Goal: Task Accomplishment & Management: Manage account settings

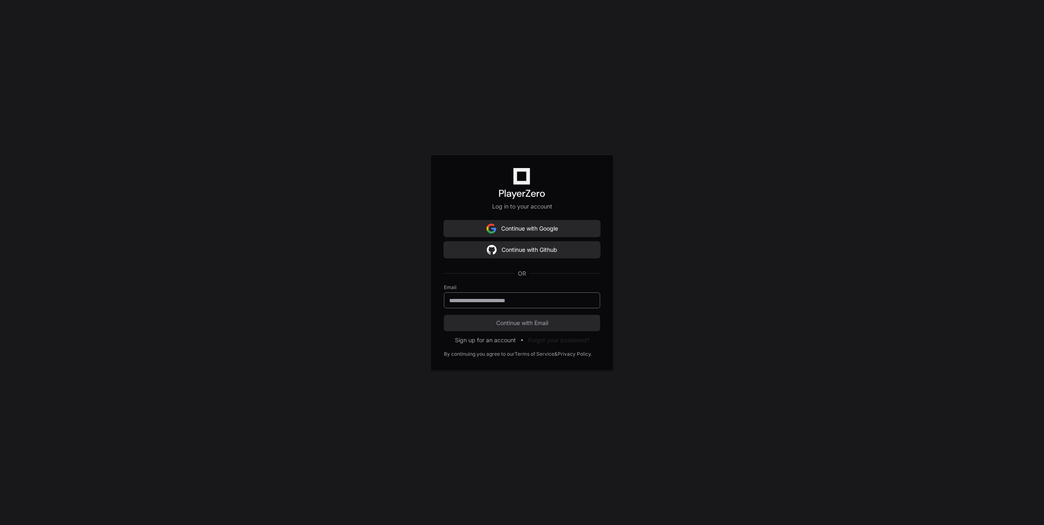
click at [534, 299] on input "email" at bounding box center [522, 301] width 146 height 8
type input "**********"
click at [521, 322] on span "Continue with Email" at bounding box center [522, 323] width 156 height 8
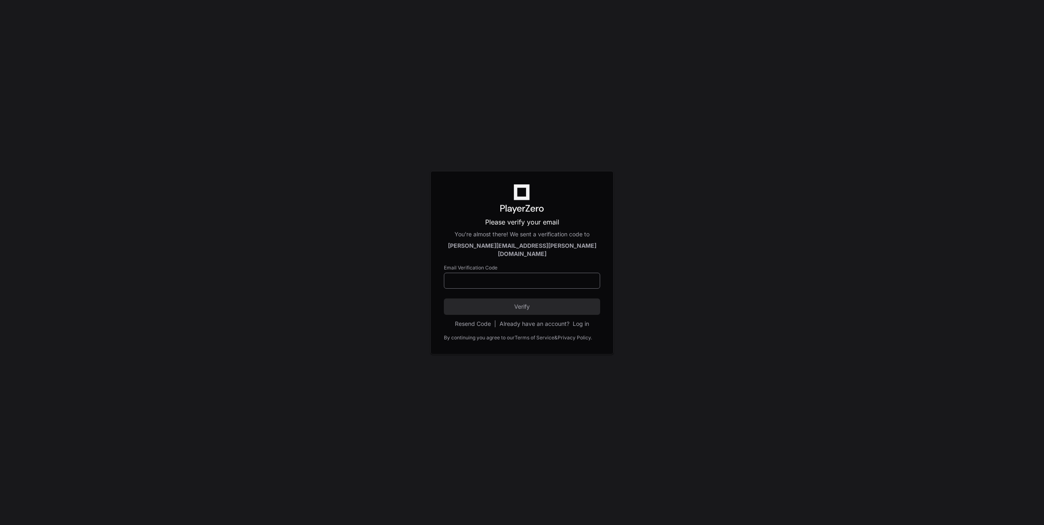
click at [525, 281] on div at bounding box center [522, 281] width 156 height 16
click at [551, 278] on input at bounding box center [522, 281] width 146 height 8
click at [492, 277] on input at bounding box center [522, 281] width 146 height 8
click at [538, 277] on input at bounding box center [522, 281] width 146 height 8
click at [590, 253] on div "hanson.hodges@yahoo.com" at bounding box center [522, 250] width 156 height 16
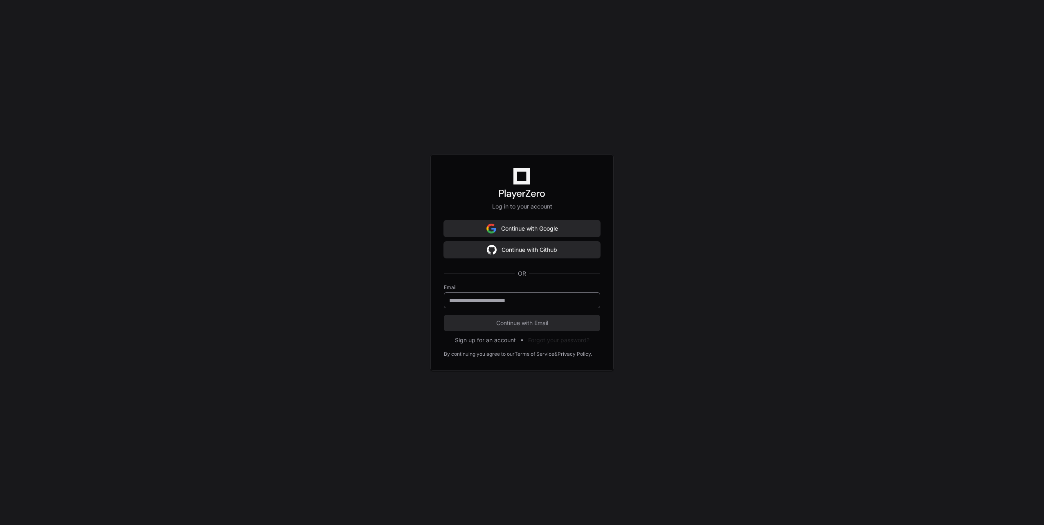
click at [523, 304] on div at bounding box center [522, 301] width 156 height 16
click at [541, 303] on input "email" at bounding box center [522, 301] width 146 height 8
type input "**********"
click at [539, 323] on span "Continue with Email" at bounding box center [522, 323] width 156 height 8
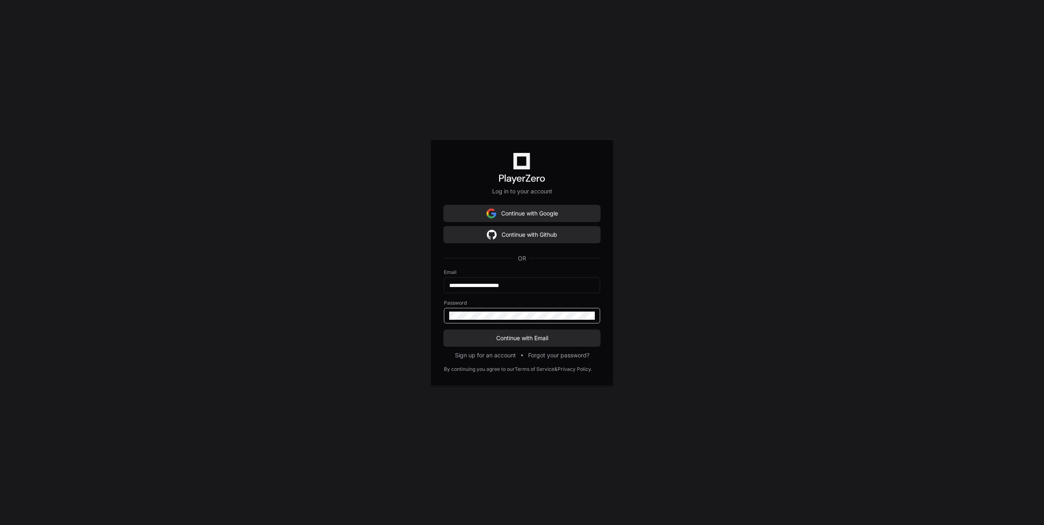
click at [444, 330] on button "Continue with Email" at bounding box center [522, 338] width 156 height 16
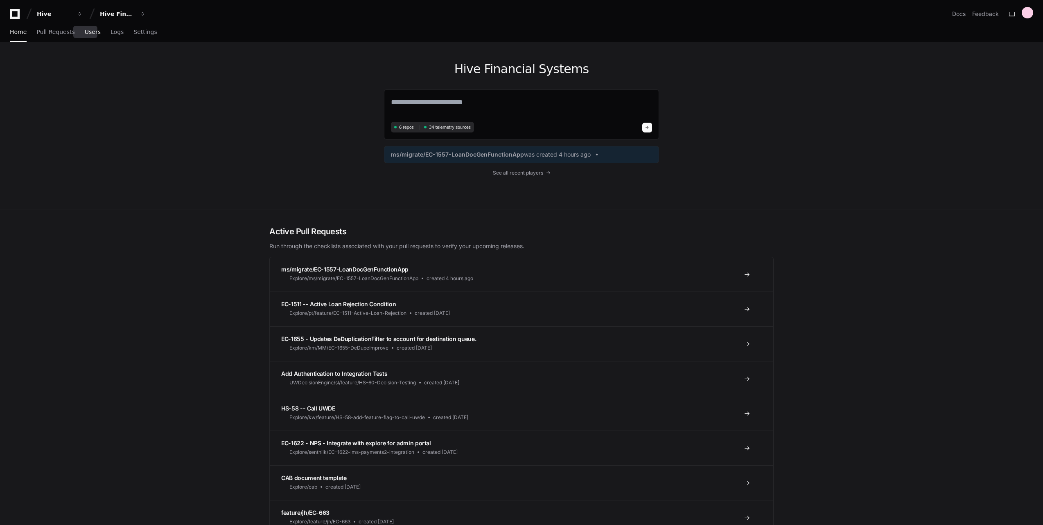
click at [86, 34] on span "Users" at bounding box center [93, 31] width 16 height 5
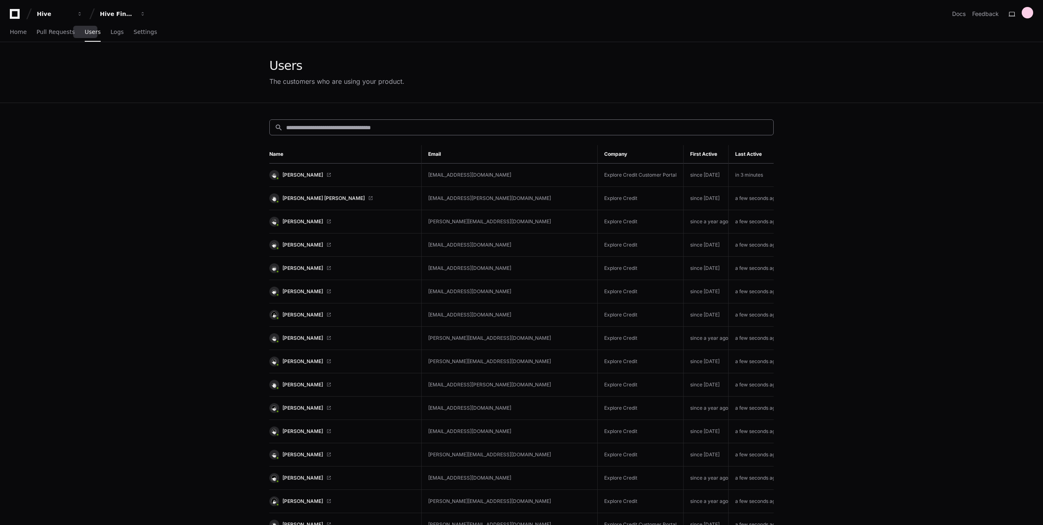
click at [406, 122] on div "search" at bounding box center [521, 127] width 504 height 16
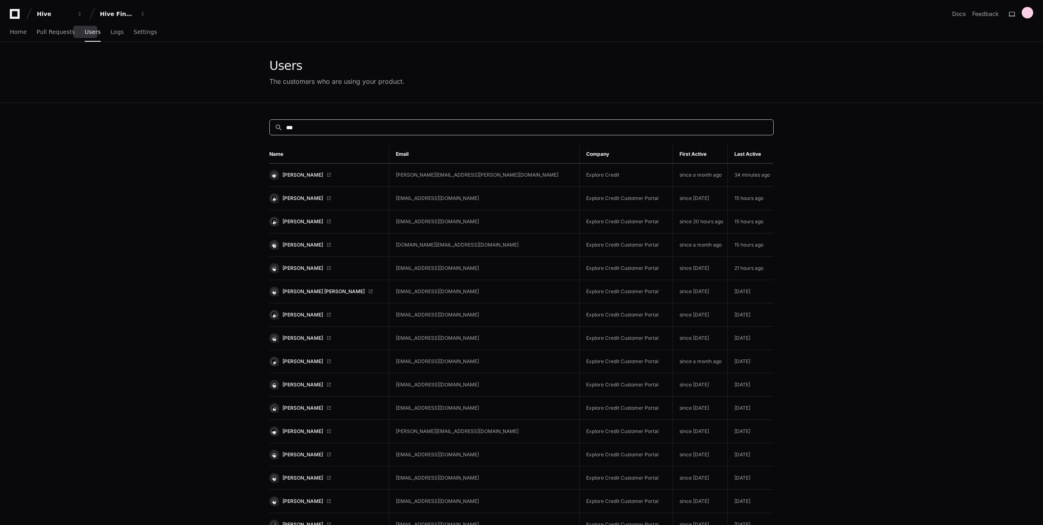
type input "***"
click at [601, 180] on td "Explore Credit" at bounding box center [625, 175] width 93 height 23
click at [313, 172] on span "[PERSON_NAME]" at bounding box center [302, 175] width 41 height 7
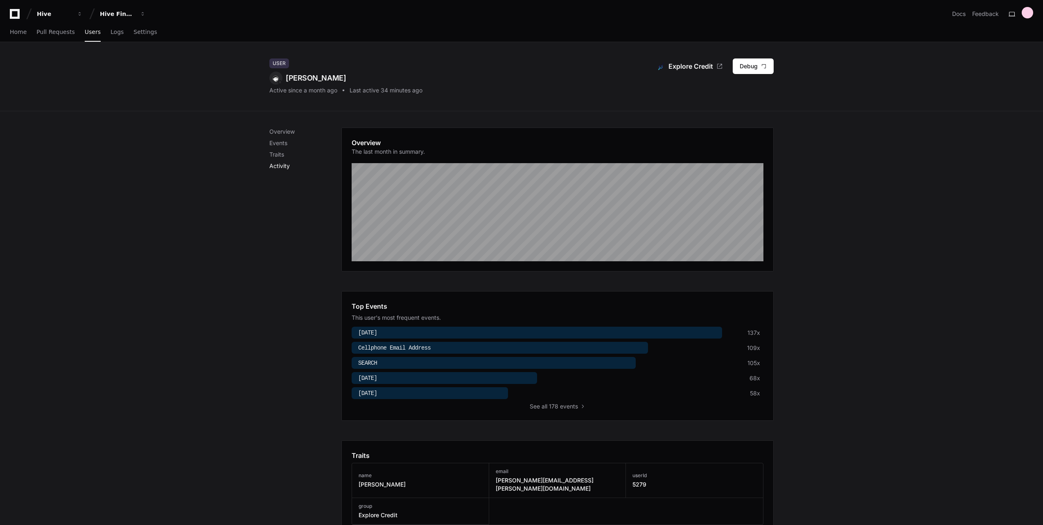
click at [279, 167] on p "Activity" at bounding box center [305, 166] width 72 height 8
click at [13, 31] on span "Home" at bounding box center [18, 31] width 17 height 5
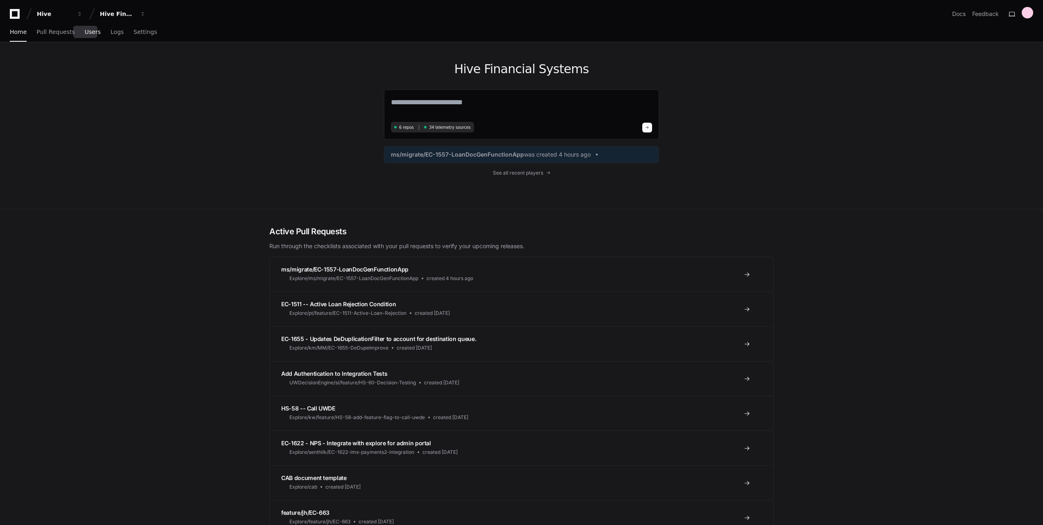
click at [89, 32] on span "Users" at bounding box center [93, 31] width 16 height 5
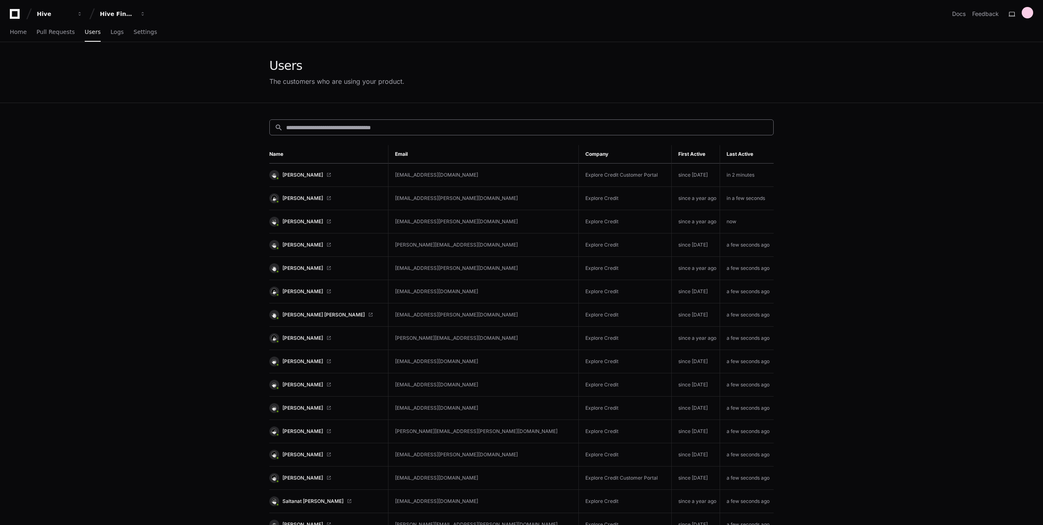
click at [345, 128] on input at bounding box center [527, 128] width 482 height 8
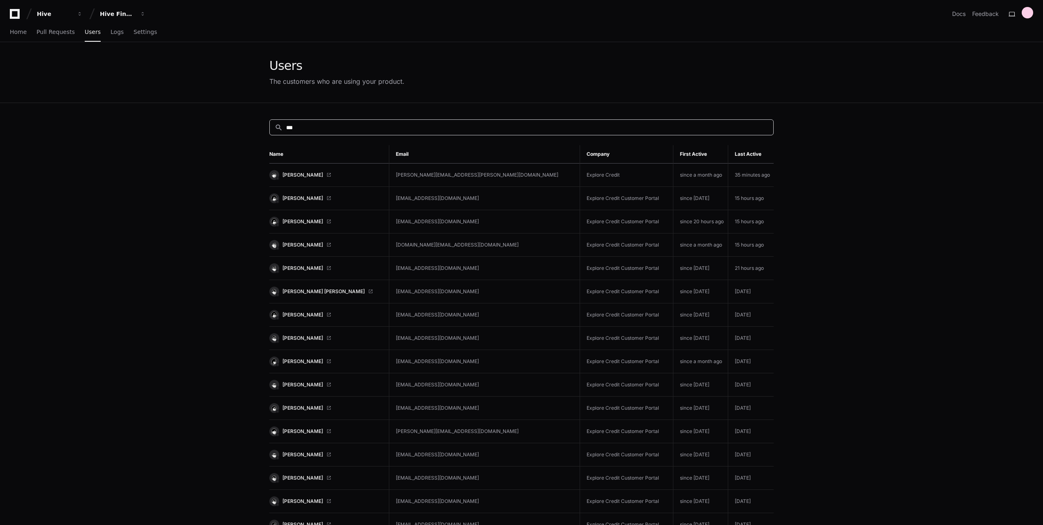
type input "***"
click at [501, 176] on td "[PERSON_NAME][EMAIL_ADDRESS][PERSON_NAME][DOMAIN_NAME]" at bounding box center [484, 175] width 191 height 23
click at [319, 171] on link "Matthew Garfinkel" at bounding box center [325, 175] width 113 height 10
click at [1030, 15] on div at bounding box center [1026, 12] width 11 height 11
click at [855, 24] on div "Home Pull Requests Users Logs Settings" at bounding box center [521, 32] width 1023 height 19
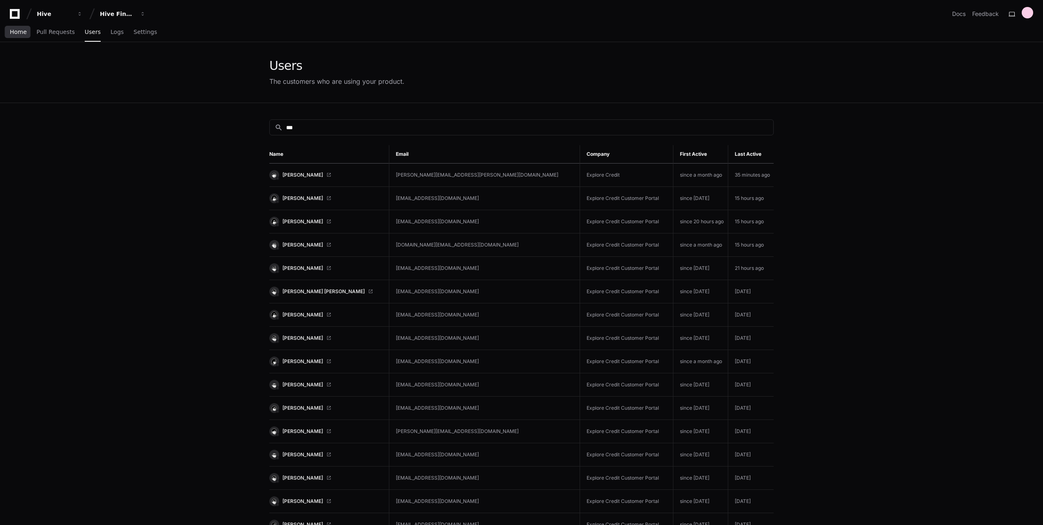
click at [18, 36] on link "Home" at bounding box center [18, 32] width 17 height 19
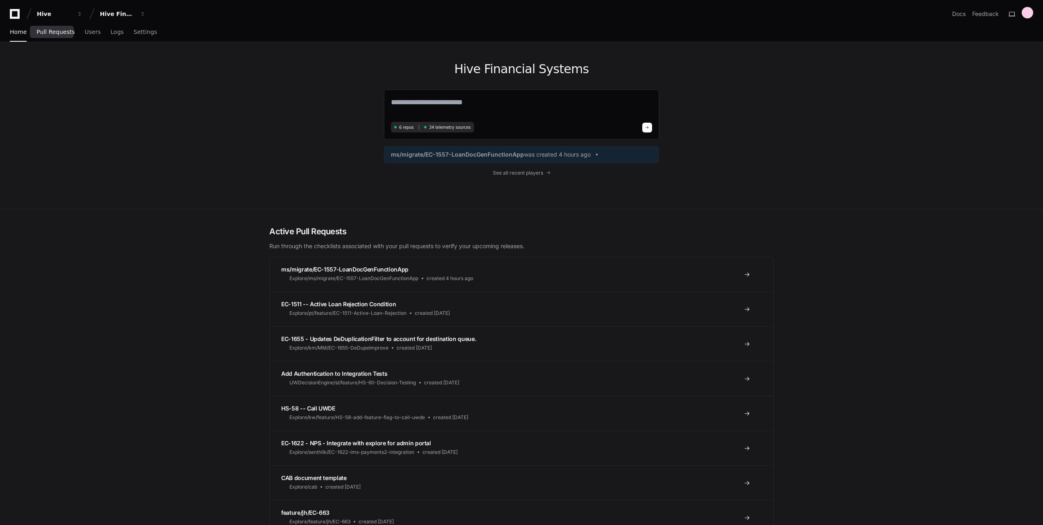
click at [59, 36] on link "Pull Requests" at bounding box center [55, 32] width 38 height 19
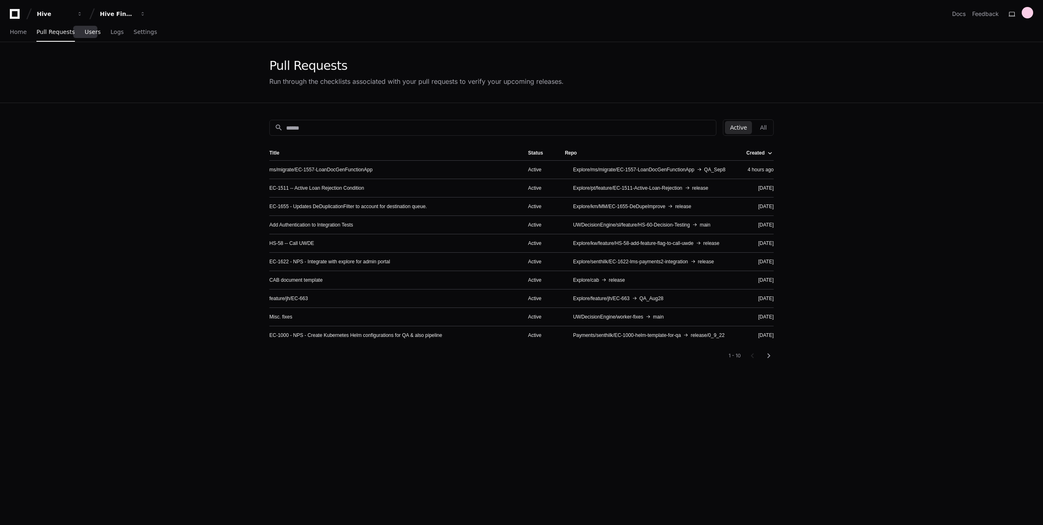
click at [86, 33] on span "Users" at bounding box center [93, 31] width 16 height 5
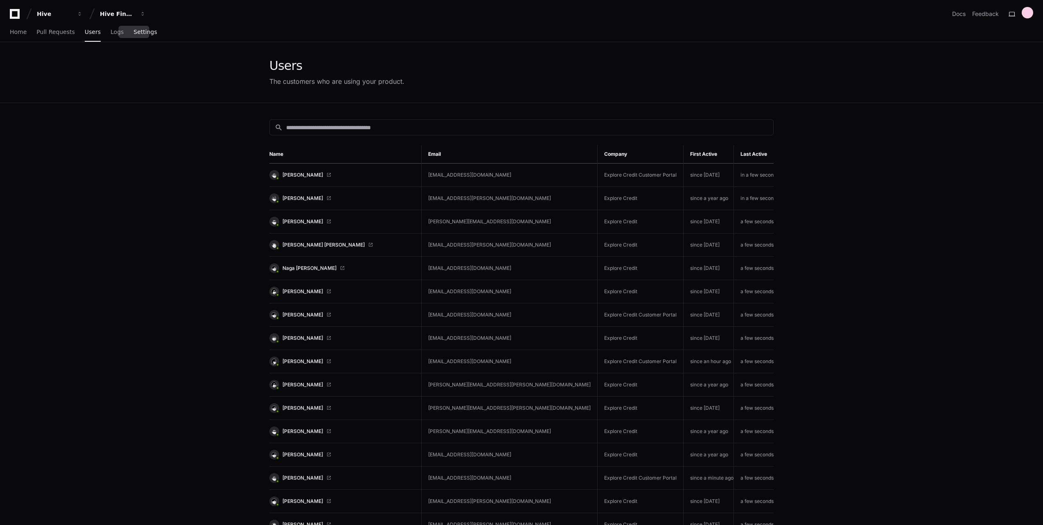
click at [133, 34] on span "Settings" at bounding box center [144, 31] width 23 height 5
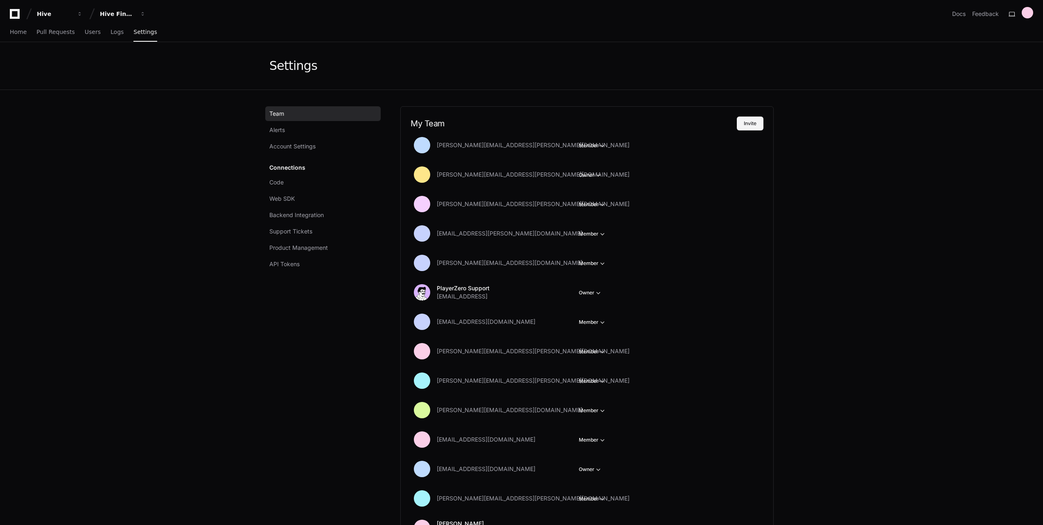
click at [757, 124] on button "Invite" at bounding box center [750, 124] width 27 height 14
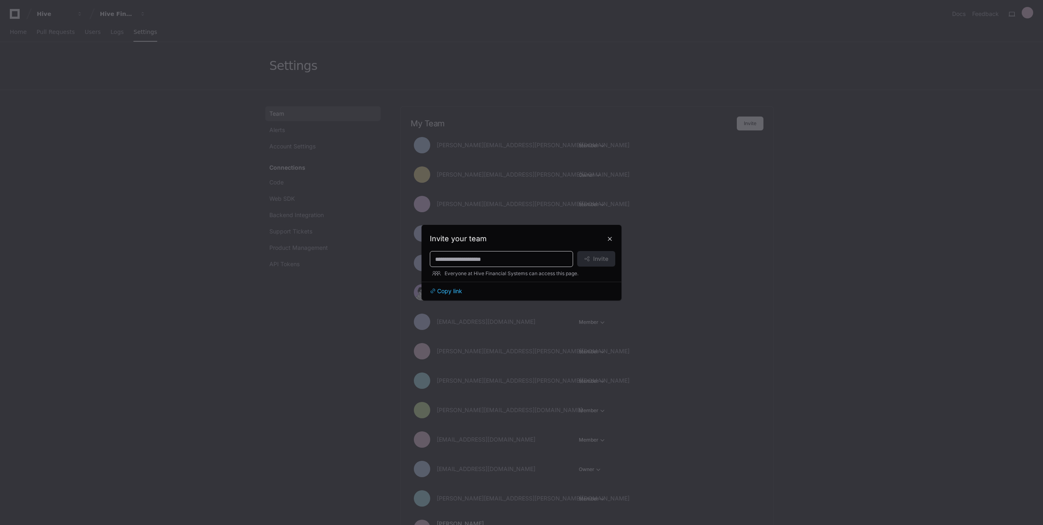
click at [522, 259] on input at bounding box center [501, 259] width 133 height 8
paste input "**********"
type input "**********"
click at [593, 257] on button "Invite" at bounding box center [596, 259] width 38 height 16
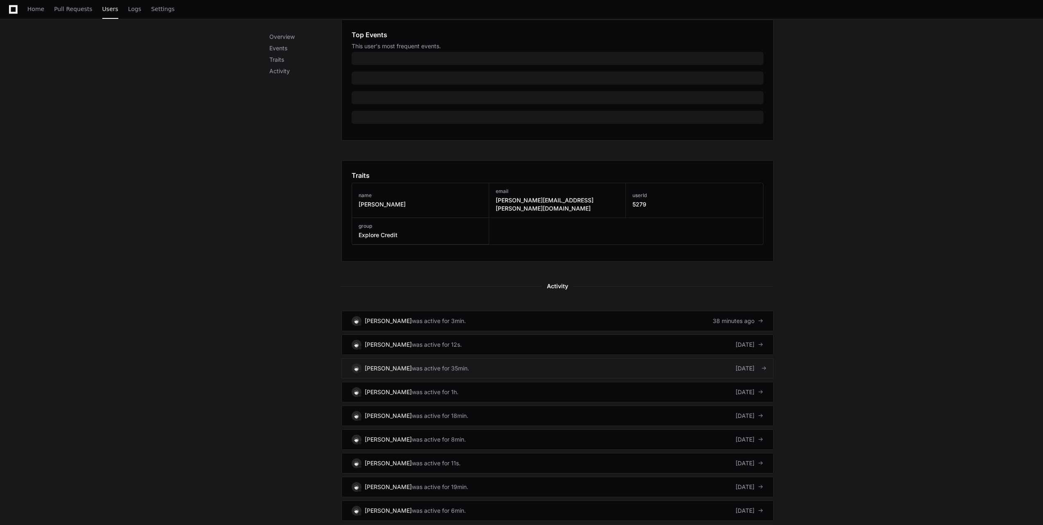
scroll to position [286, 0]
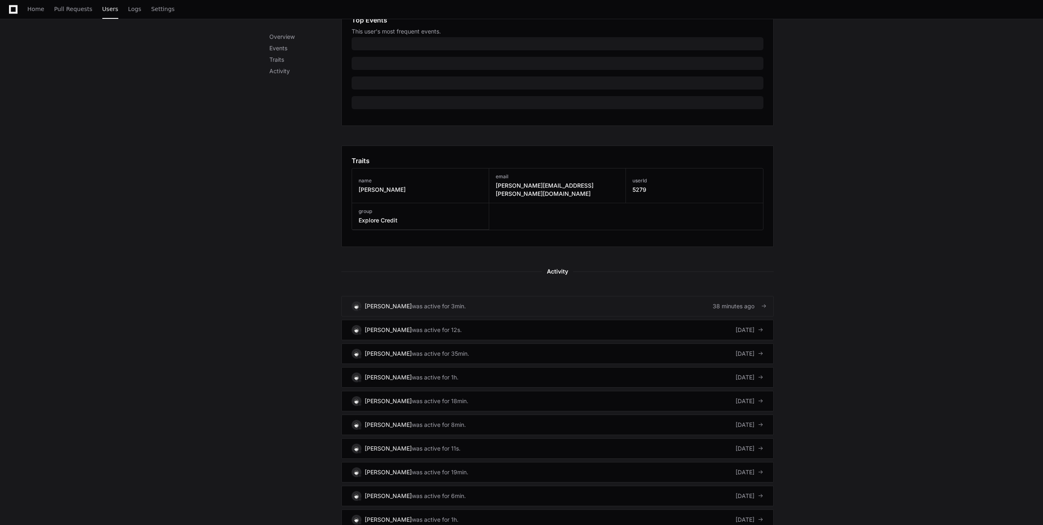
click at [410, 302] on div "[PERSON_NAME]" at bounding box center [388, 306] width 47 height 8
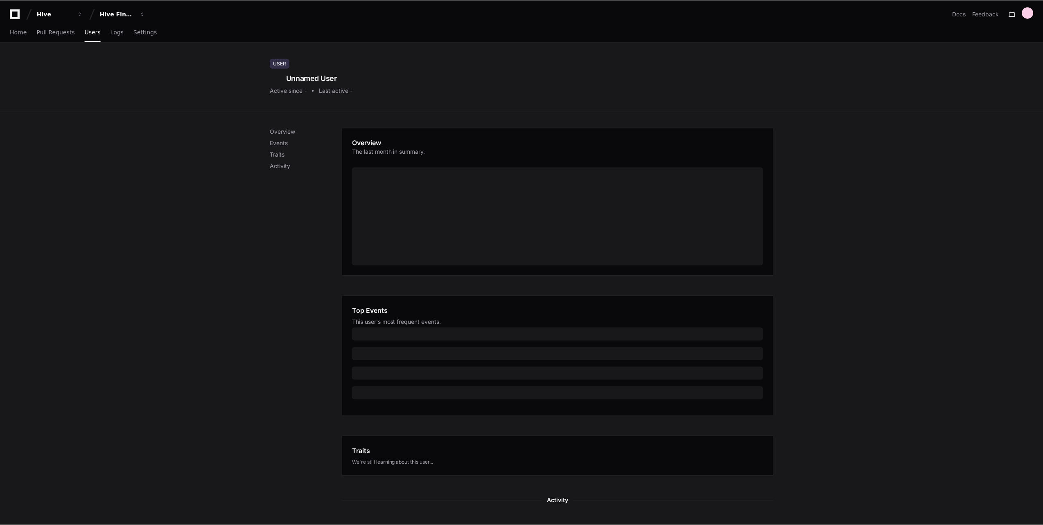
scroll to position [159, 0]
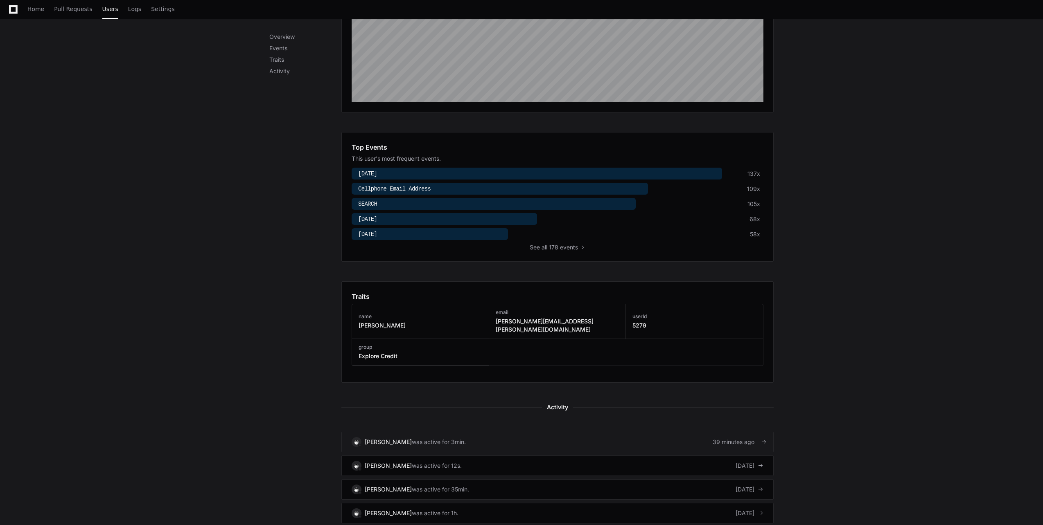
click at [539, 436] on link "[PERSON_NAME] was active for 3min. 39 minutes ago" at bounding box center [557, 442] width 432 height 20
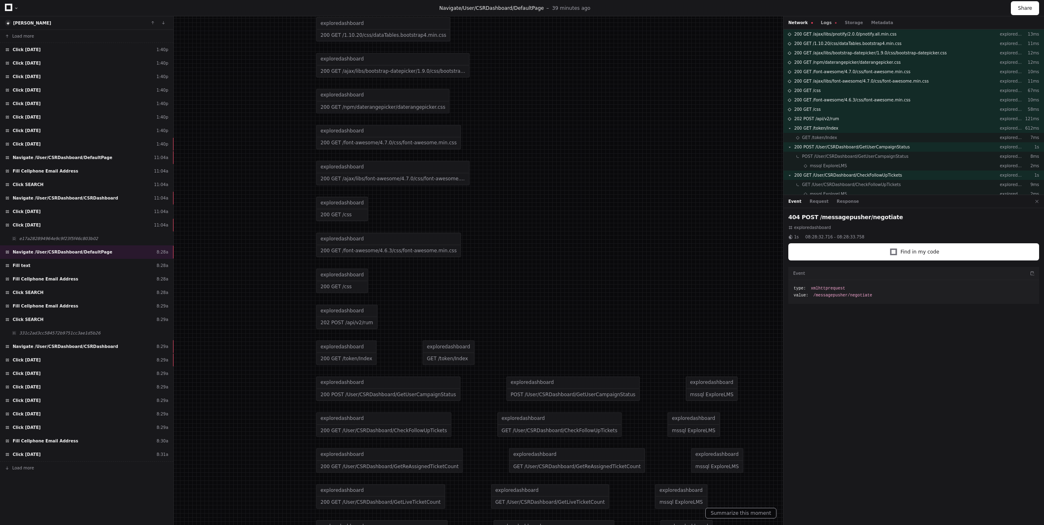
click at [829, 22] on button "Logs" at bounding box center [829, 23] width 16 height 6
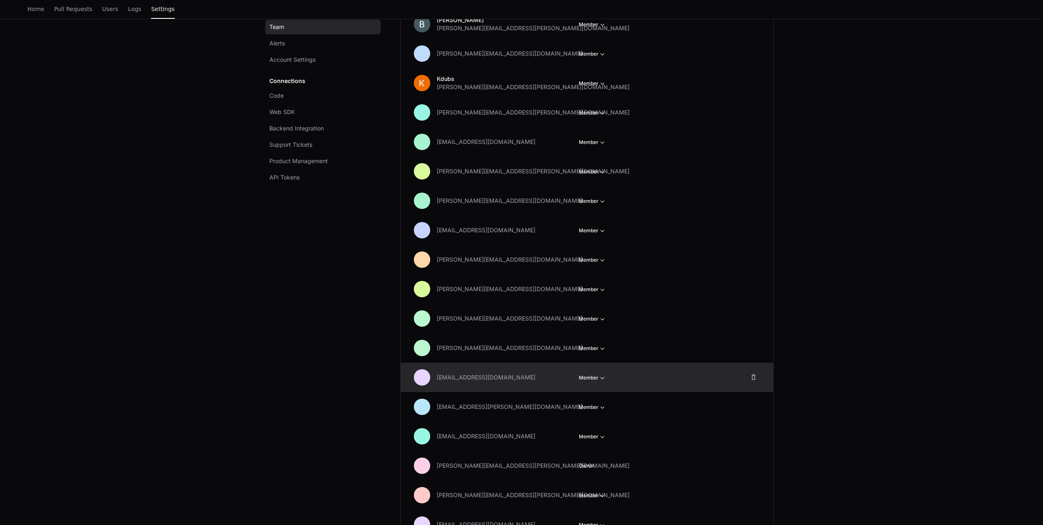
scroll to position [565, 0]
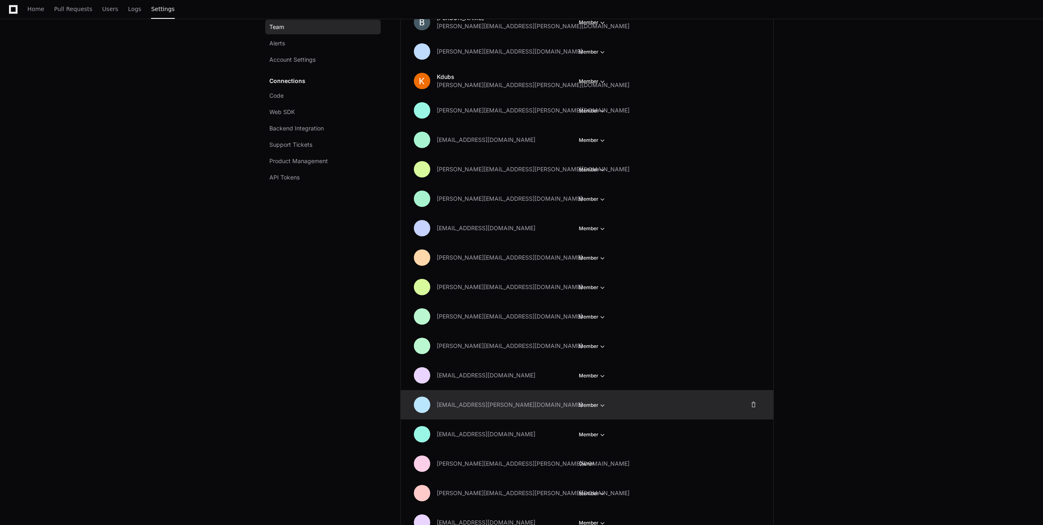
click at [593, 404] on button "Member" at bounding box center [593, 405] width 28 height 8
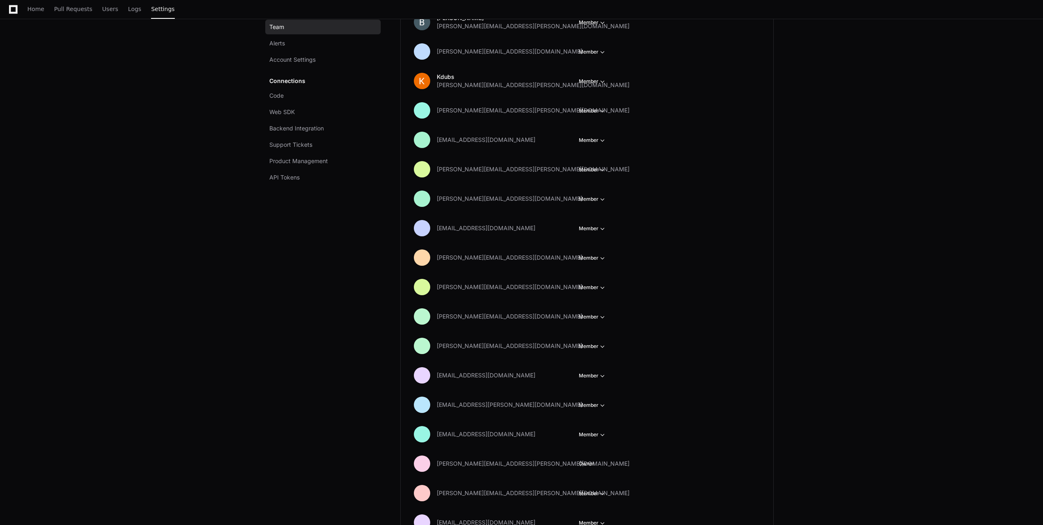
drag, startPoint x: 756, startPoint y: 405, endPoint x: 823, endPoint y: 416, distance: 68.5
click at [823, 421] on app-setting "Settings Team Alerts Account Settings Connections Code Web SDK Backend Integrat…" at bounding box center [521, 229] width 1043 height 1504
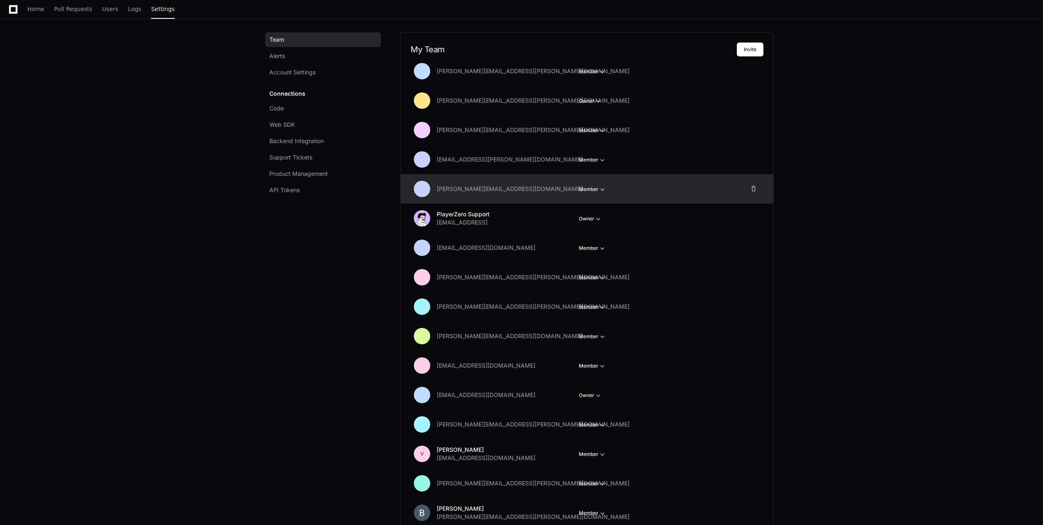
scroll to position [0, 0]
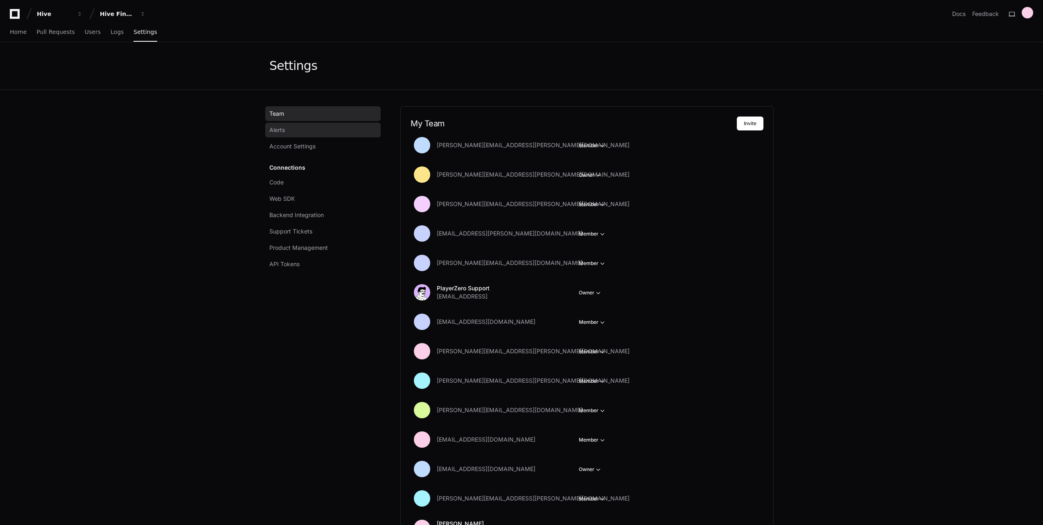
click at [295, 131] on link "Alerts" at bounding box center [322, 130] width 115 height 15
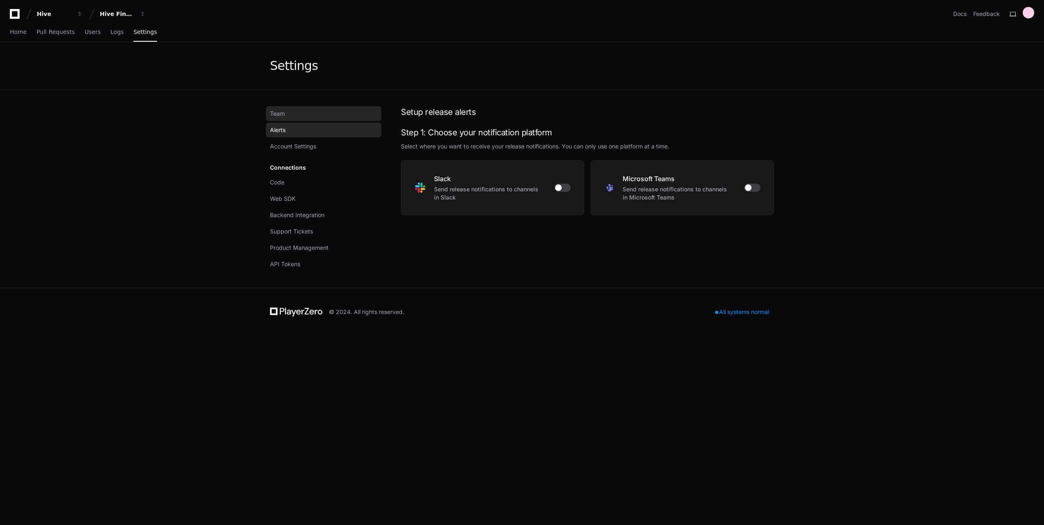
click at [296, 115] on link "Team" at bounding box center [323, 113] width 115 height 15
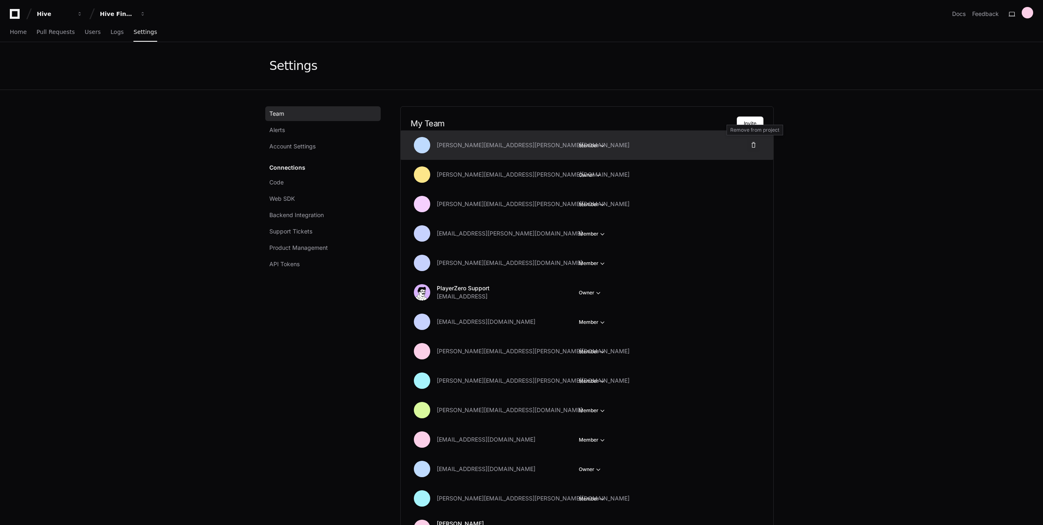
click at [754, 145] on span at bounding box center [753, 145] width 7 height 7
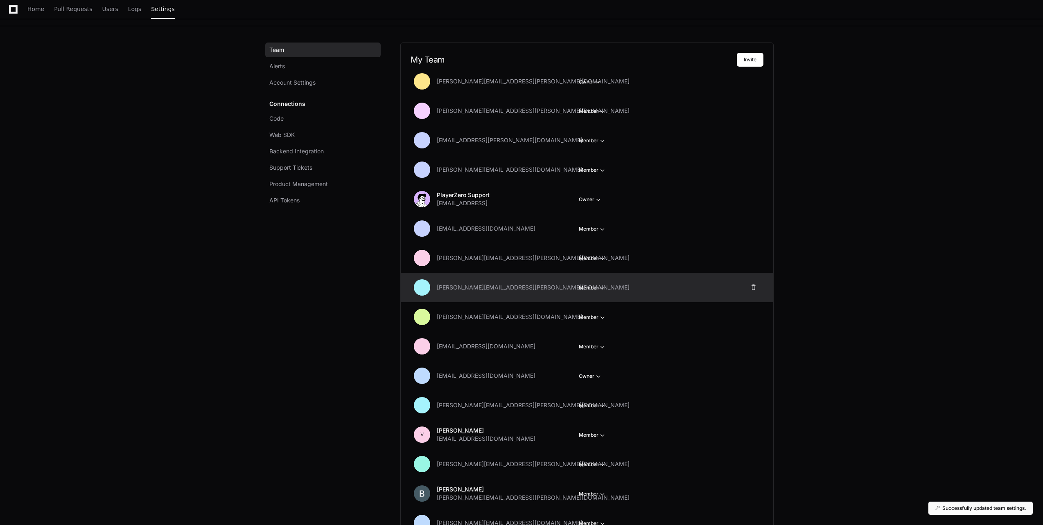
scroll to position [123, 0]
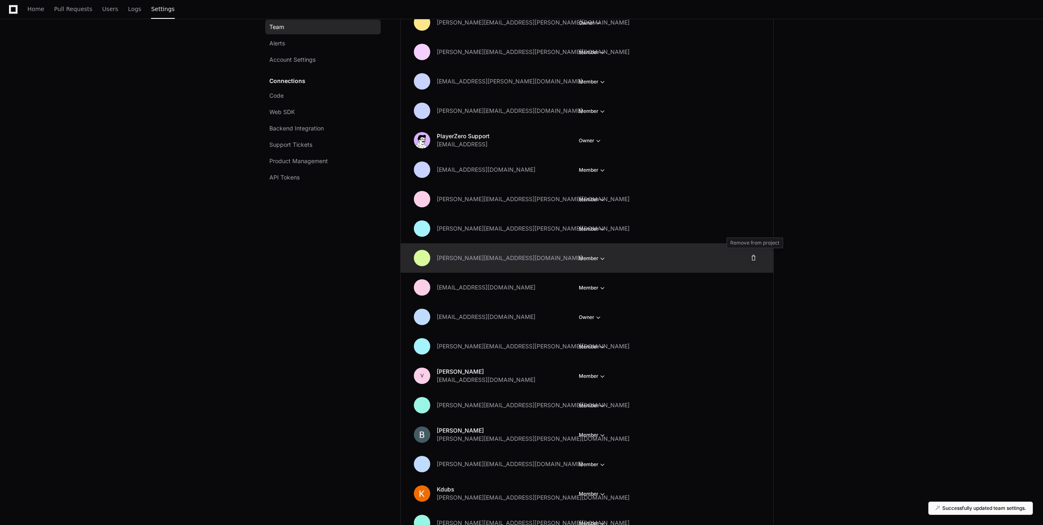
click at [755, 257] on span at bounding box center [753, 258] width 7 height 7
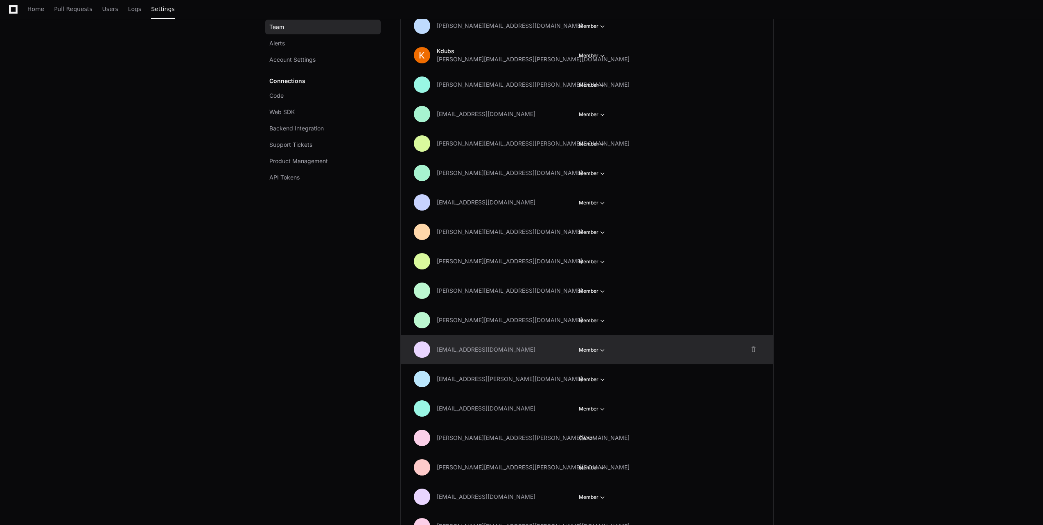
scroll to position [573, 0]
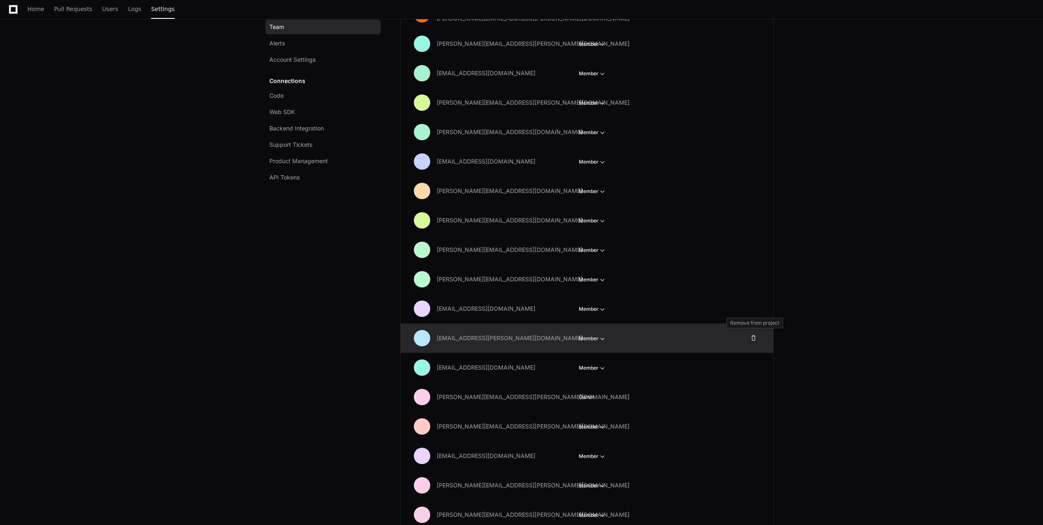
click at [750, 338] on button at bounding box center [753, 338] width 13 height 13
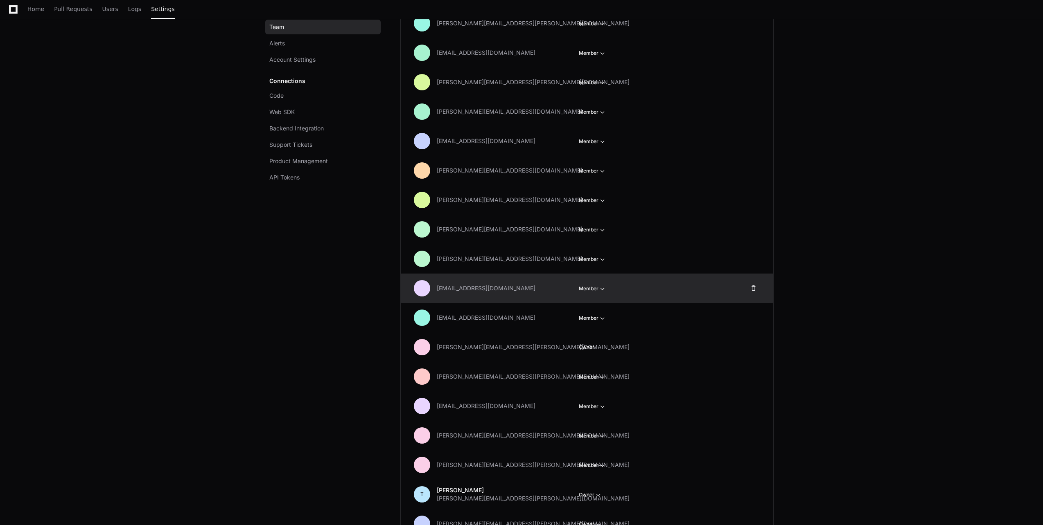
scroll to position [614, 0]
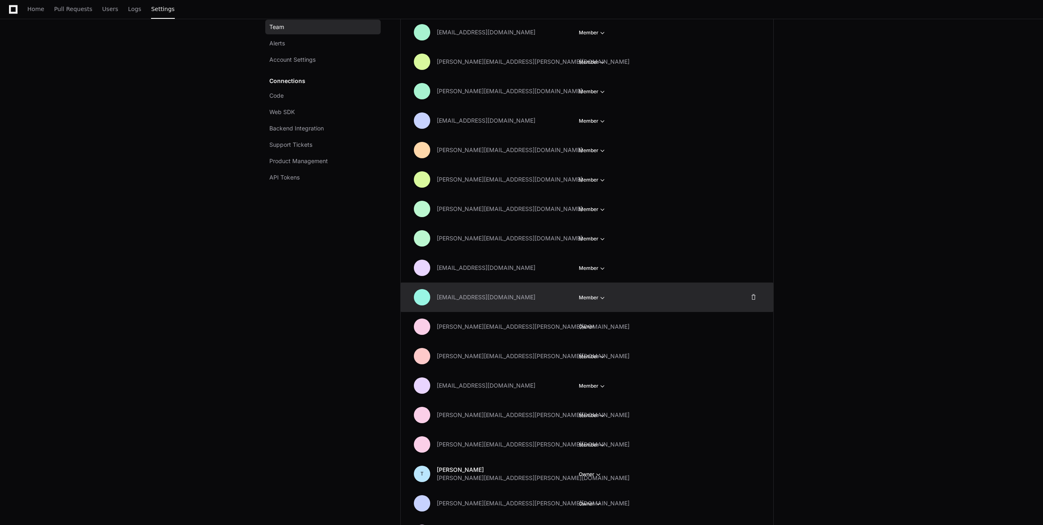
click at [600, 295] on span "button" at bounding box center [602, 298] width 8 height 8
click at [603, 324] on button "Owner" at bounding box center [625, 326] width 92 height 15
click at [935, 289] on app-setting "Settings Team Alerts Account Settings Connections Code Web SDK Backend Integrat…" at bounding box center [521, 135] width 1043 height 1415
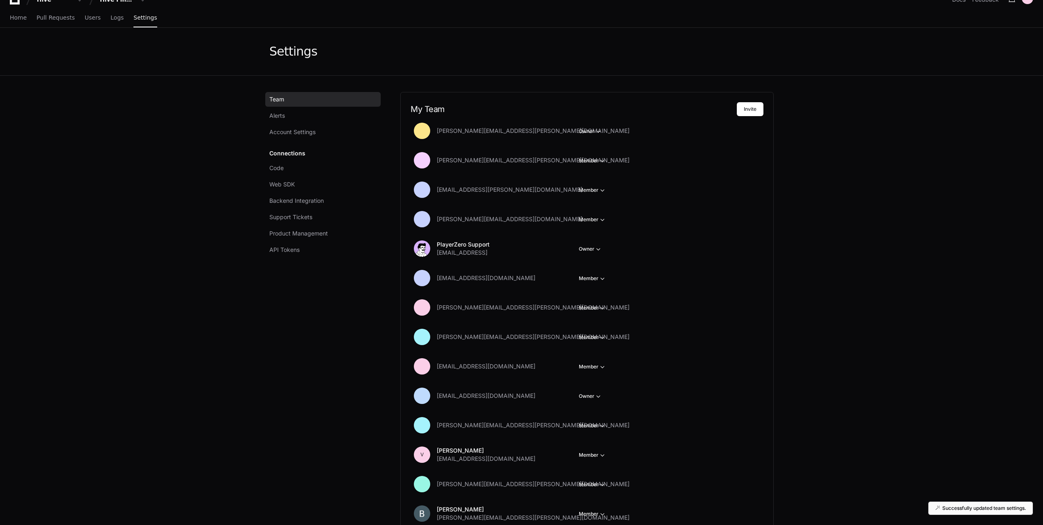
scroll to position [0, 0]
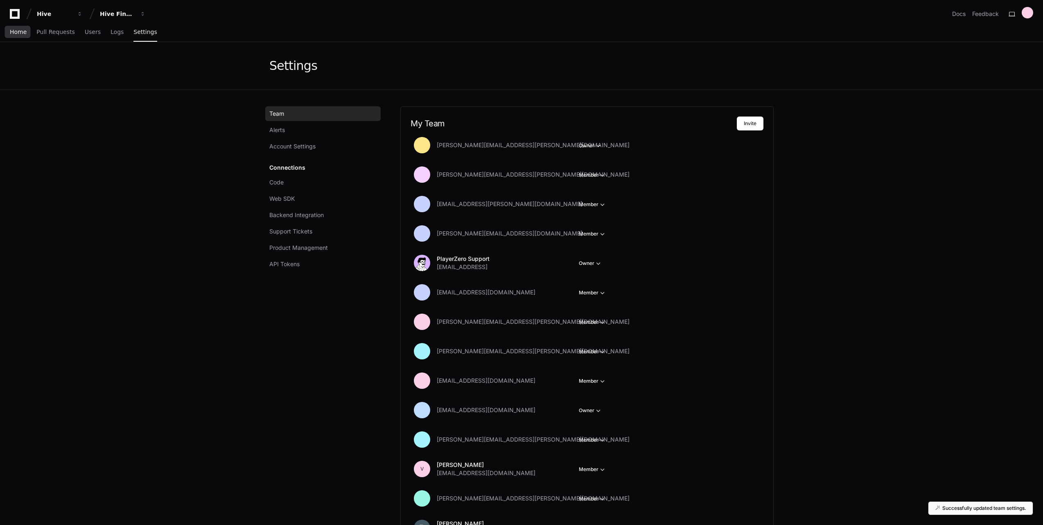
click at [21, 36] on link "Home" at bounding box center [18, 32] width 17 height 19
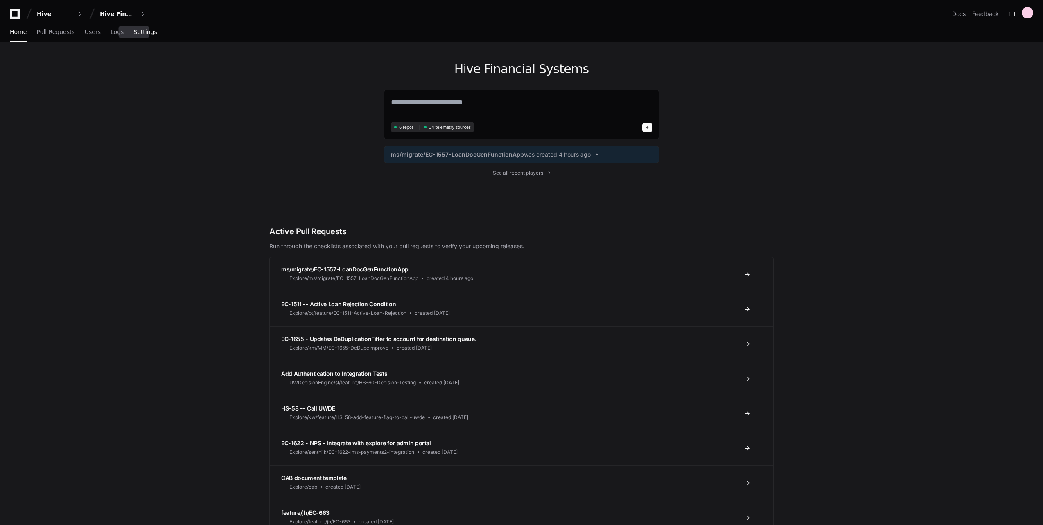
click at [133, 38] on link "Settings" at bounding box center [144, 32] width 23 height 19
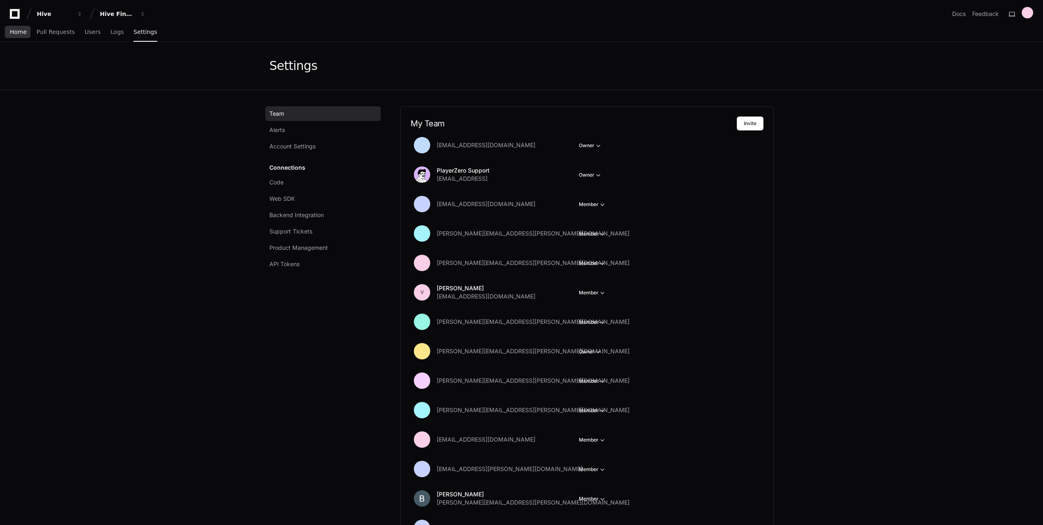
click at [17, 32] on span "Home" at bounding box center [18, 31] width 17 height 5
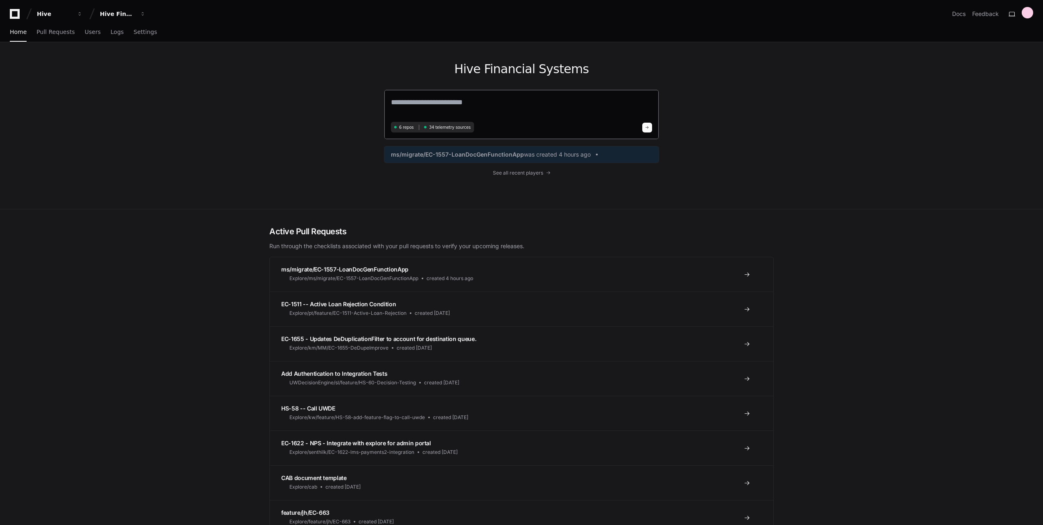
click at [505, 106] on textarea at bounding box center [521, 108] width 261 height 23
type textarea "**********"
